Goal: Browse casually

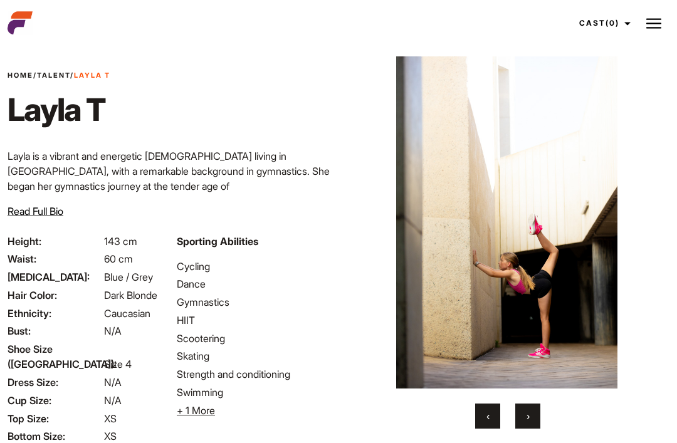
scroll to position [24, 0]
click at [481, 428] on button "‹" at bounding box center [487, 415] width 25 height 25
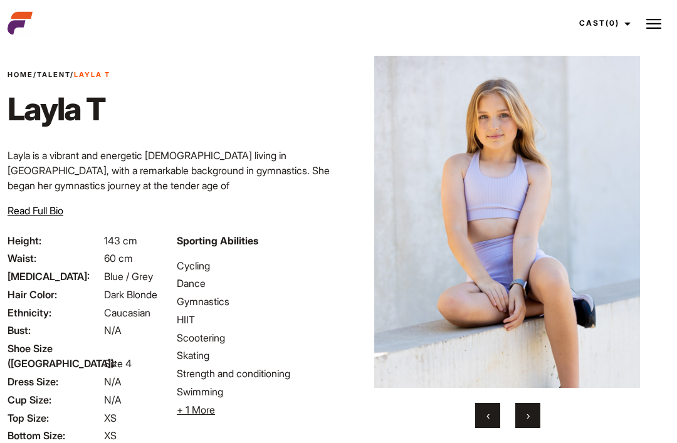
click at [488, 422] on span "‹" at bounding box center [487, 415] width 3 height 13
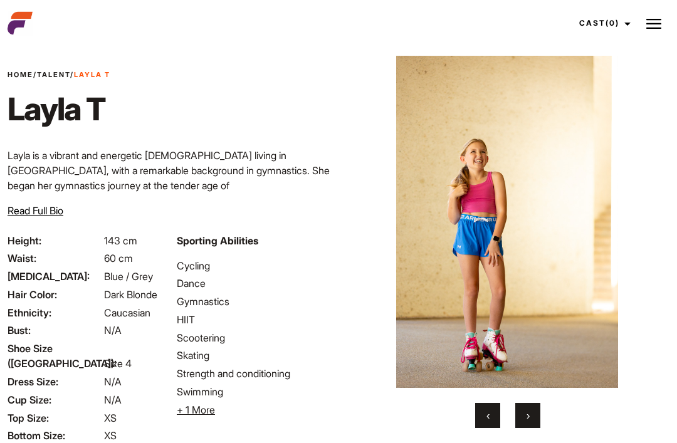
click at [492, 425] on button "‹" at bounding box center [487, 415] width 25 height 25
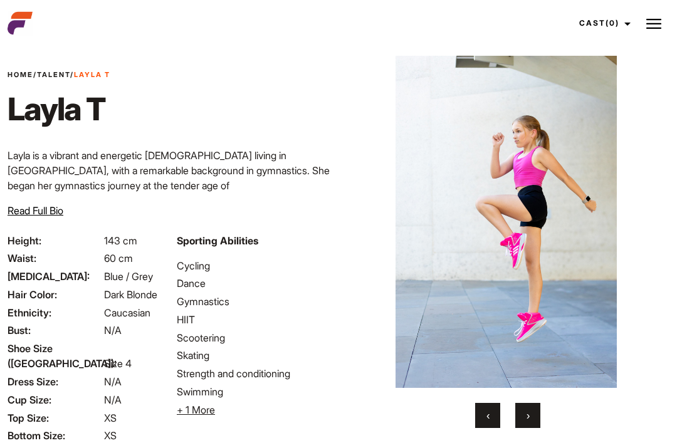
click at [491, 422] on button "‹" at bounding box center [487, 415] width 25 height 25
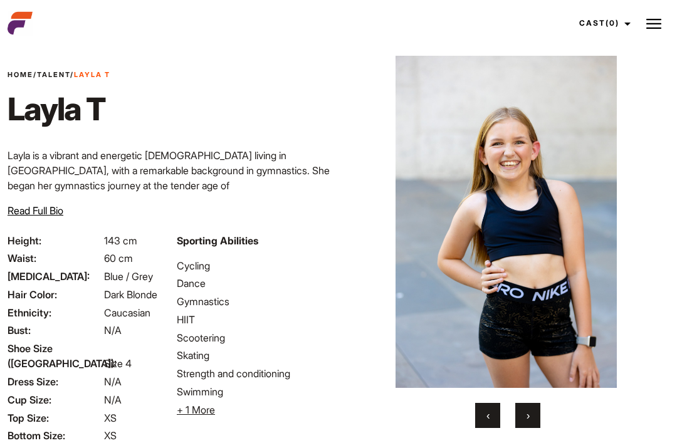
click at [492, 420] on button "‹" at bounding box center [487, 415] width 25 height 25
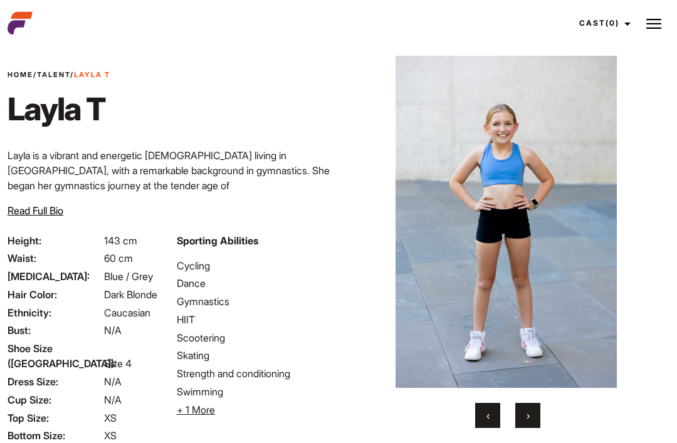
click at [497, 428] on button "‹" at bounding box center [487, 415] width 25 height 25
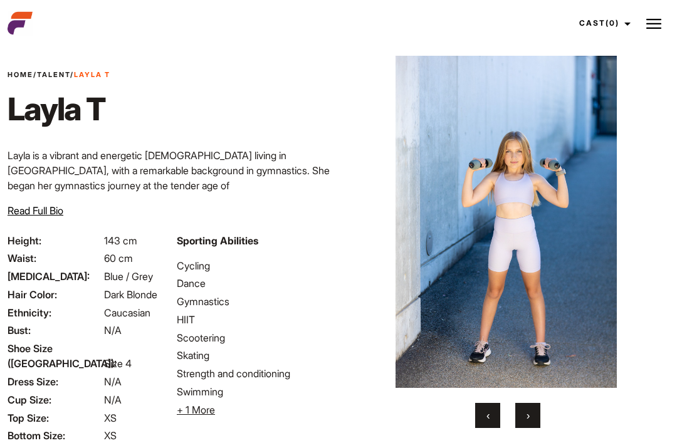
click at [499, 421] on button "‹" at bounding box center [487, 415] width 25 height 25
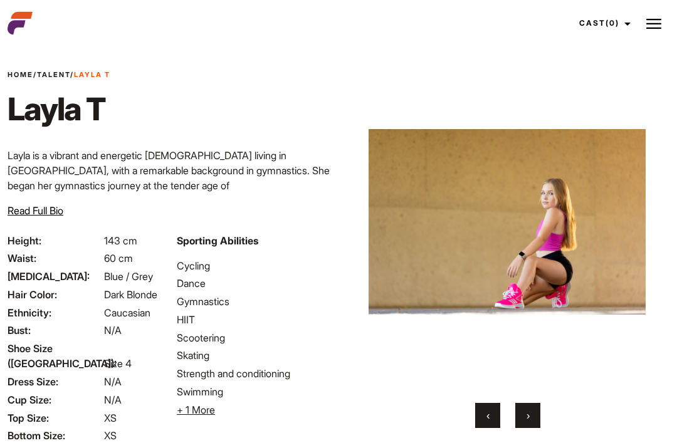
click at [492, 425] on button "‹" at bounding box center [487, 415] width 25 height 25
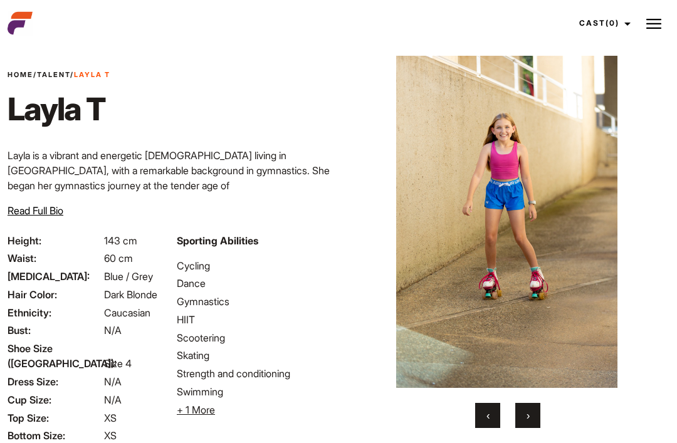
click at [496, 422] on button "‹" at bounding box center [487, 415] width 25 height 25
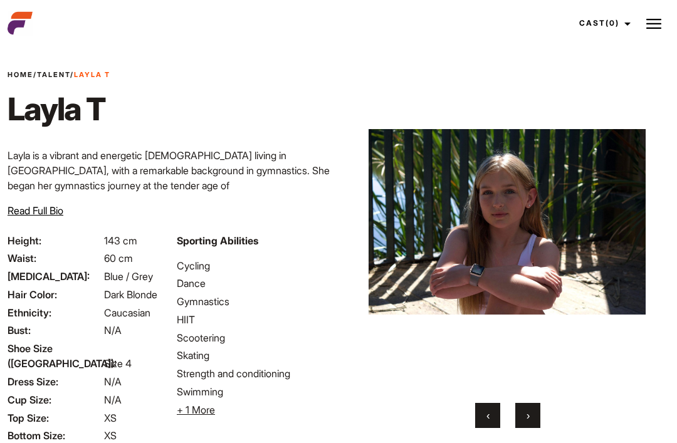
click at [495, 425] on button "‹" at bounding box center [487, 415] width 25 height 25
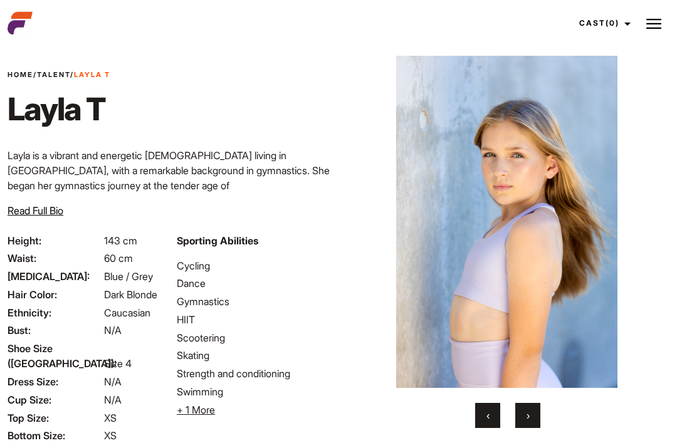
click at [491, 428] on button "‹" at bounding box center [487, 415] width 25 height 25
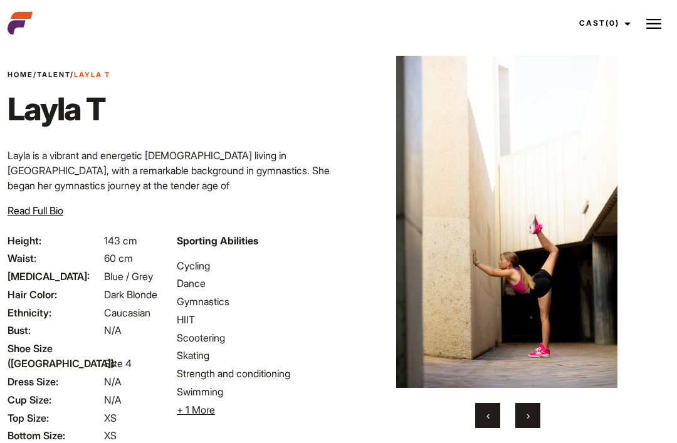
click at [494, 428] on button "‹" at bounding box center [487, 415] width 25 height 25
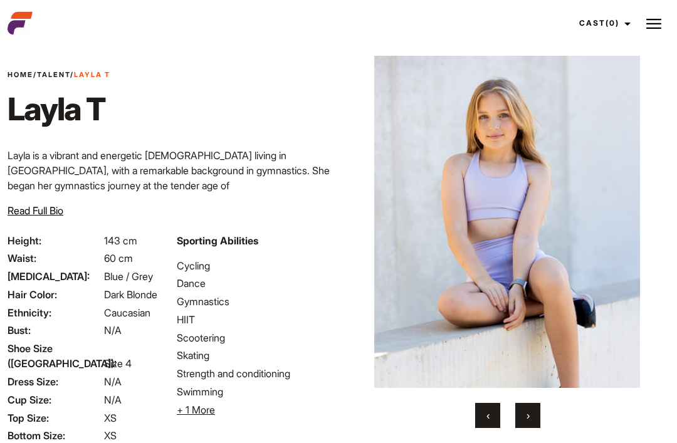
click at [496, 428] on button "‹" at bounding box center [487, 415] width 25 height 25
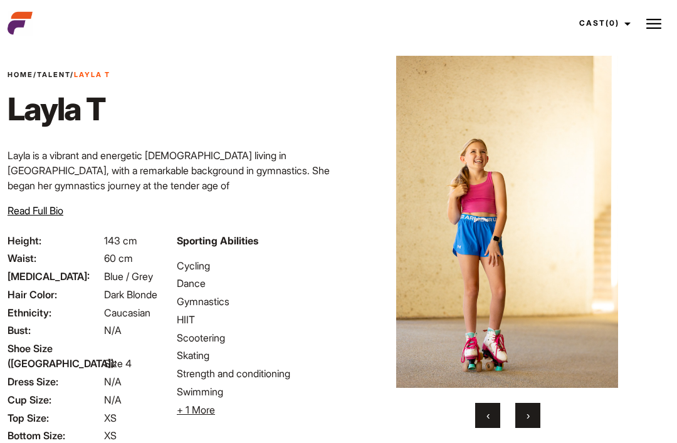
scroll to position [0, 0]
